Goal: Transaction & Acquisition: Purchase product/service

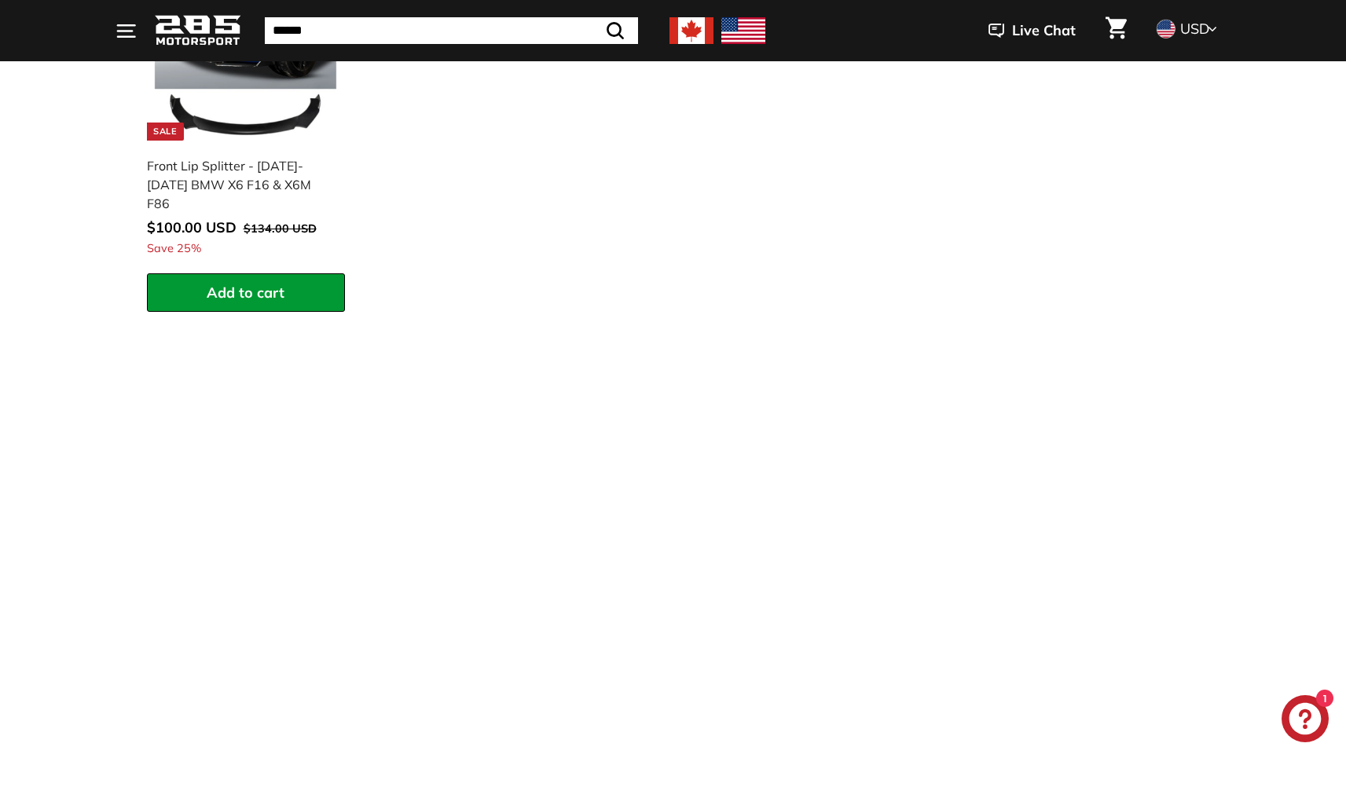
scroll to position [2428, 0]
